Goal: Information Seeking & Learning: Learn about a topic

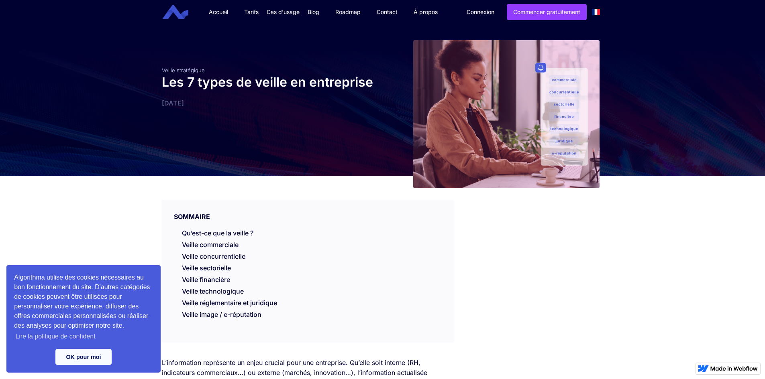
click at [173, 16] on img "home" at bounding box center [175, 12] width 26 height 15
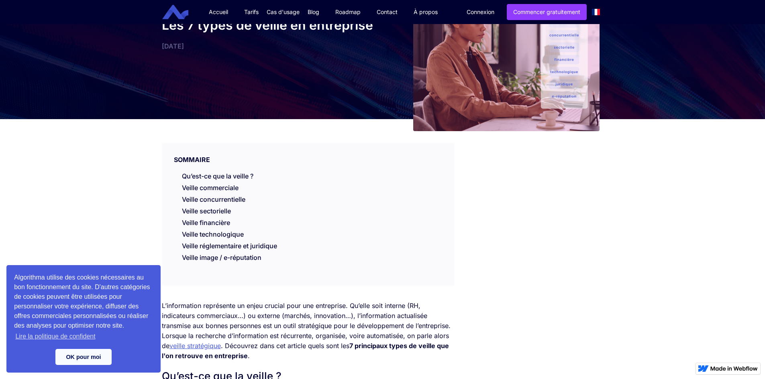
scroll to position [80, 0]
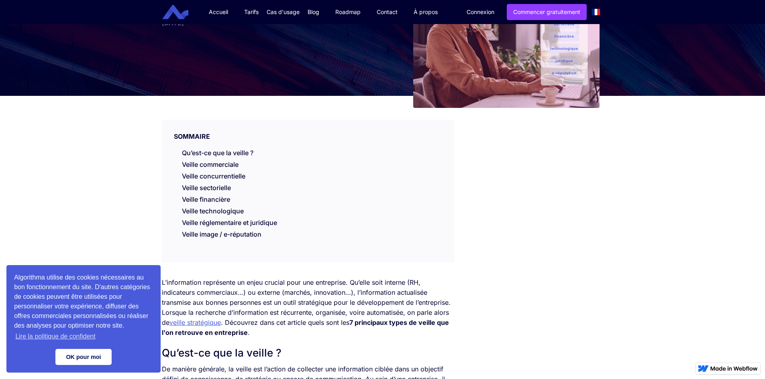
click at [98, 357] on link "OK pour moi" at bounding box center [83, 357] width 56 height 16
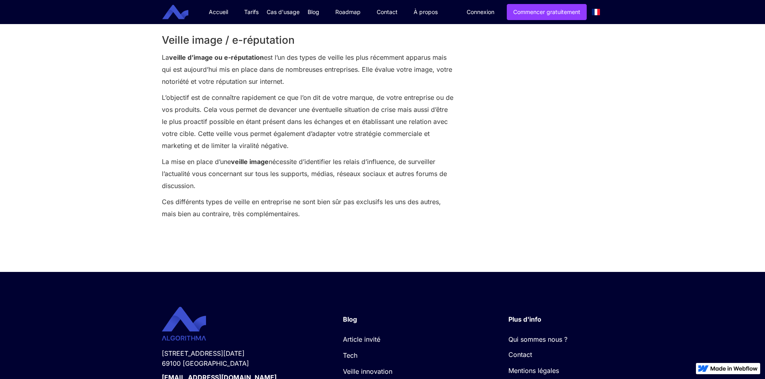
scroll to position [1446, 0]
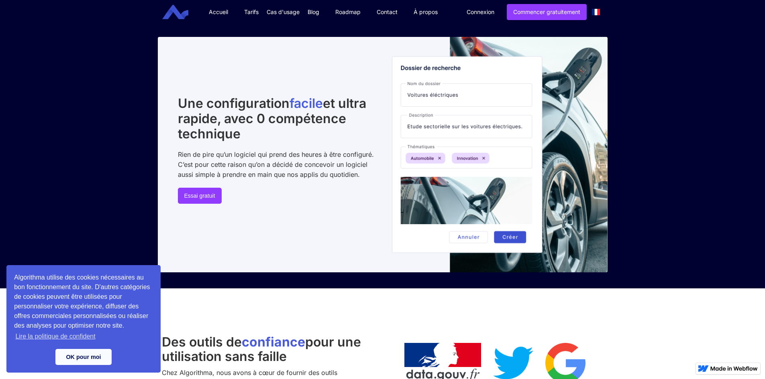
scroll to position [201, 0]
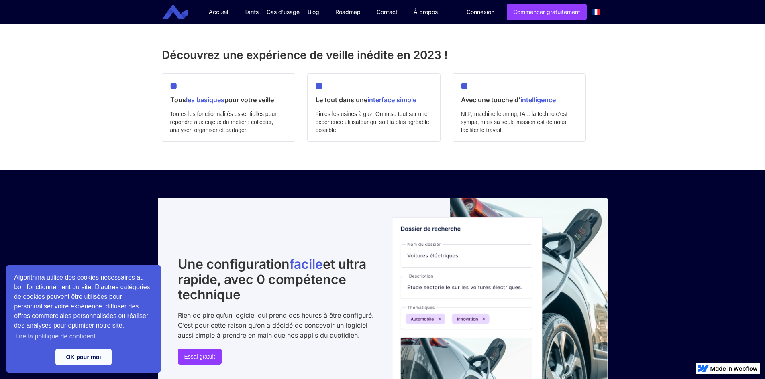
click at [258, 13] on link "Tarifs" at bounding box center [251, 12] width 31 height 24
